Goal: Task Accomplishment & Management: Complete application form

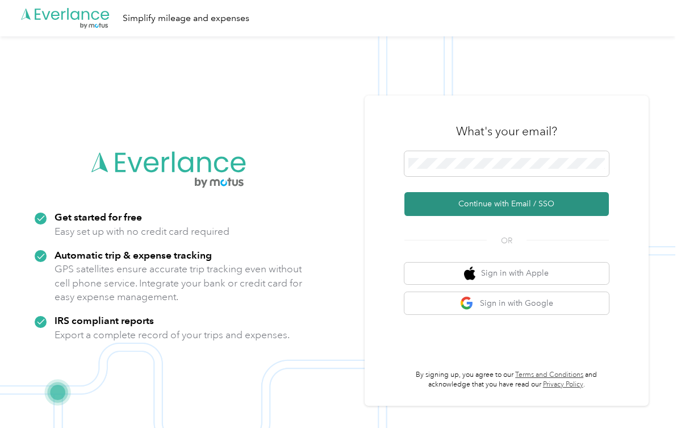
click at [476, 203] on button "Continue with Email / SSO" at bounding box center [506, 204] width 204 height 24
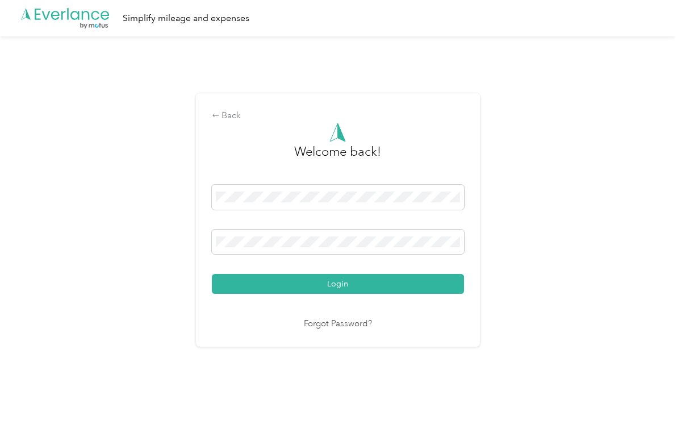
click at [340, 283] on button "Login" at bounding box center [338, 284] width 252 height 20
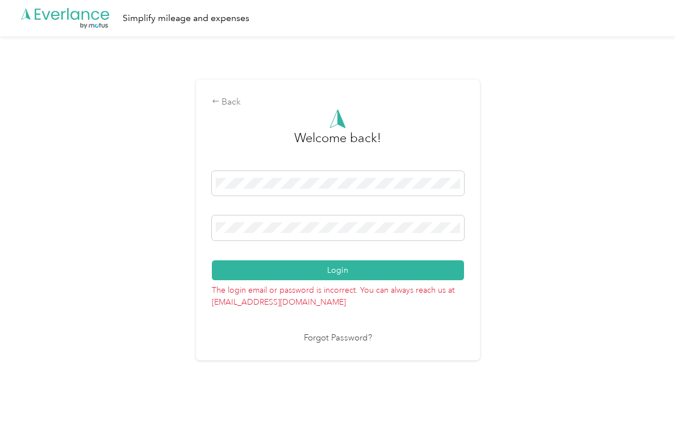
click at [340, 269] on button "Login" at bounding box center [338, 270] width 252 height 20
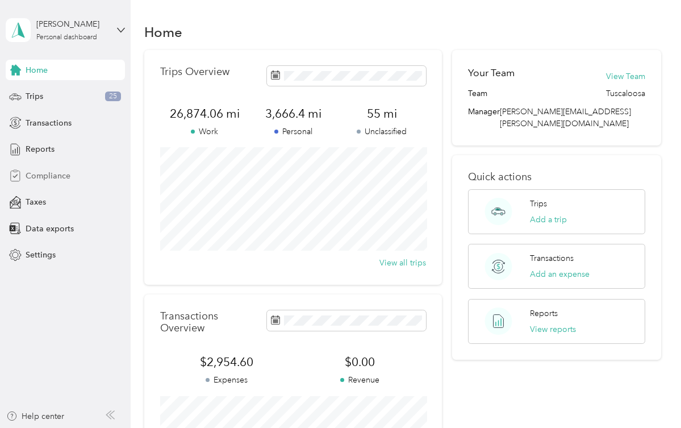
click at [61, 173] on span "Compliance" at bounding box center [48, 176] width 45 height 12
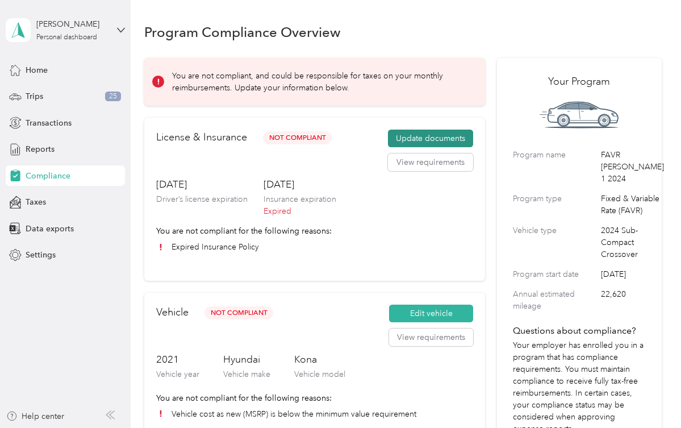
click at [418, 135] on button "Update documents" at bounding box center [430, 139] width 85 height 18
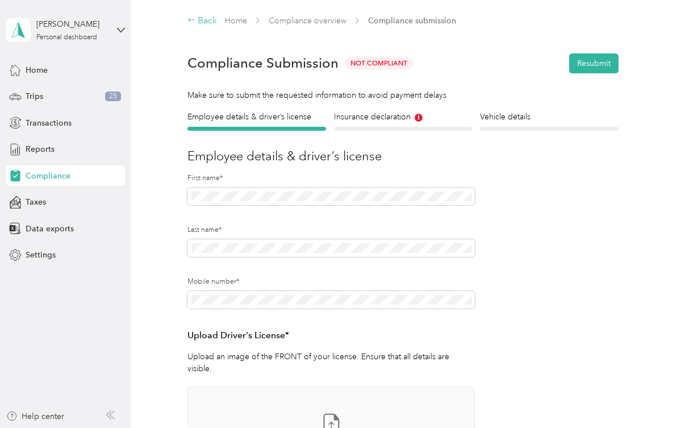
click at [191, 19] on icon at bounding box center [191, 20] width 8 height 8
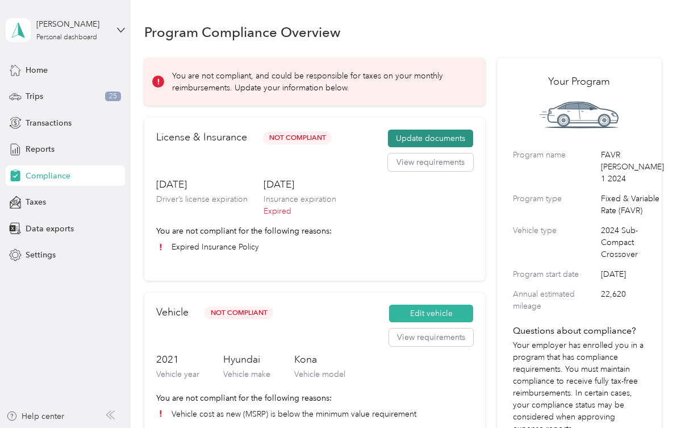
click at [425, 136] on button "Update documents" at bounding box center [430, 139] width 85 height 18
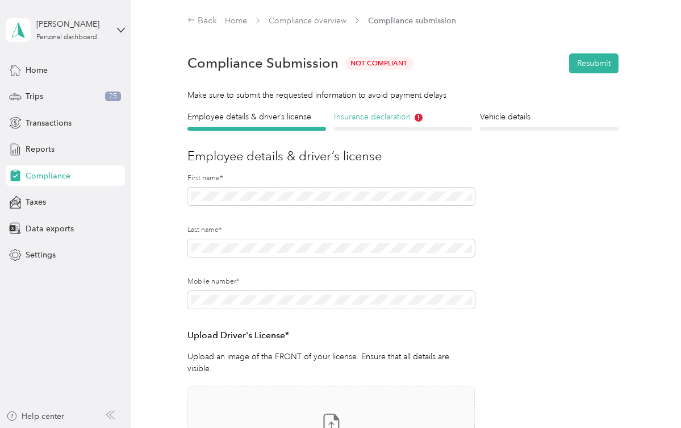
click at [407, 115] on h4 "Insurance declaration" at bounding box center [403, 117] width 138 height 12
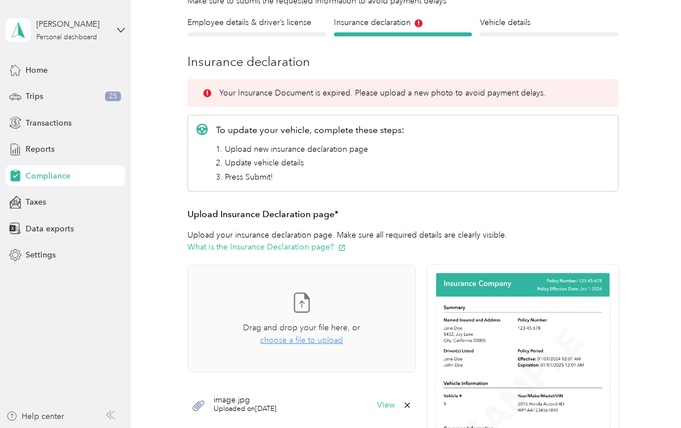
scroll to position [96, 0]
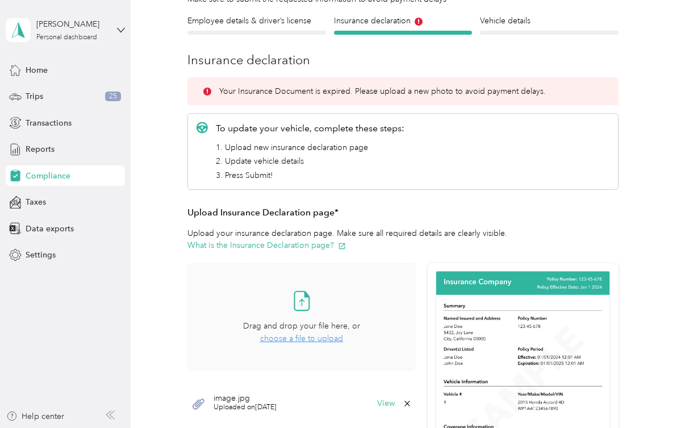
click at [320, 337] on span "choose a file to upload" at bounding box center [301, 338] width 83 height 10
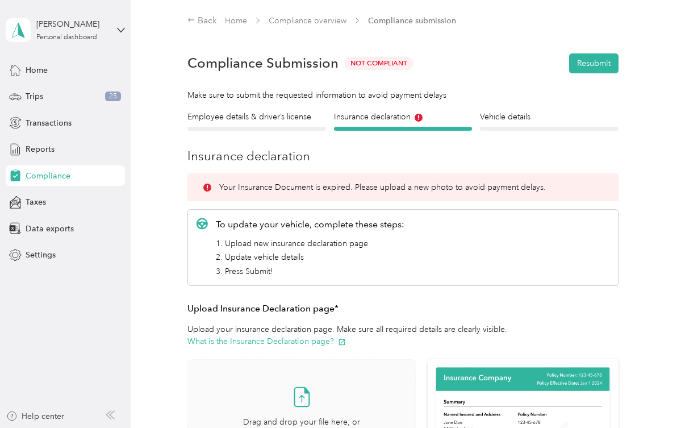
scroll to position [0, 0]
click at [586, 62] on button "Resubmit" at bounding box center [593, 63] width 49 height 20
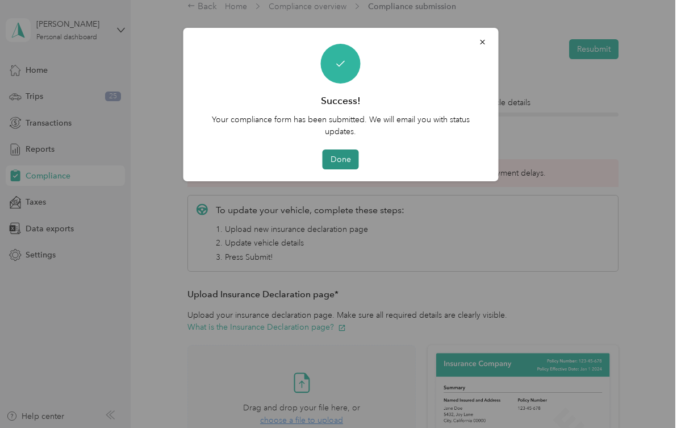
click at [333, 158] on button "Done" at bounding box center [341, 159] width 36 height 20
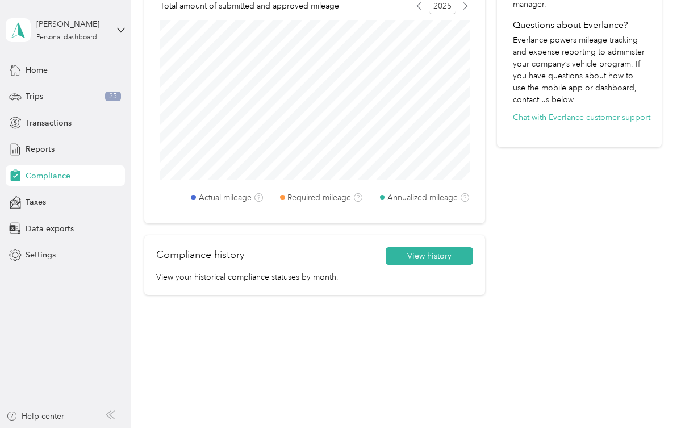
scroll to position [521, 0]
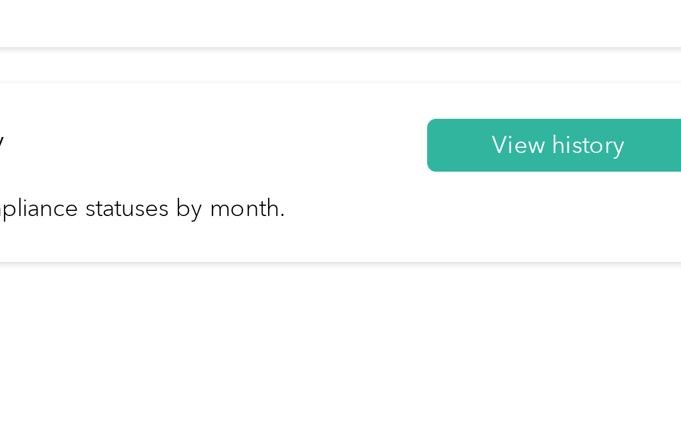
click at [144, 235] on div "Compliance history View history View your historical compliance statuses by mon…" at bounding box center [314, 265] width 341 height 60
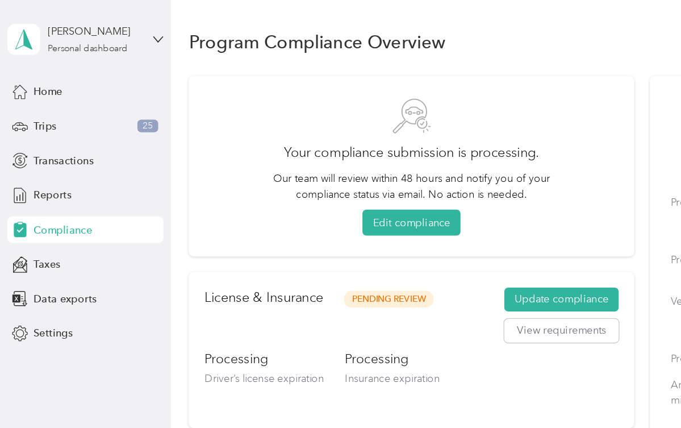
scroll to position [0, 0]
